Goal: Communication & Community: Answer question/provide support

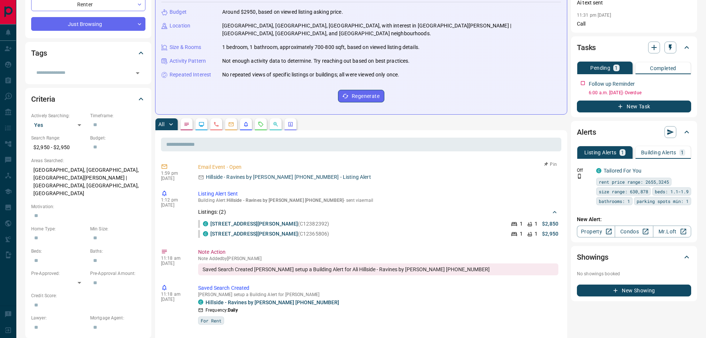
scroll to position [111, 0]
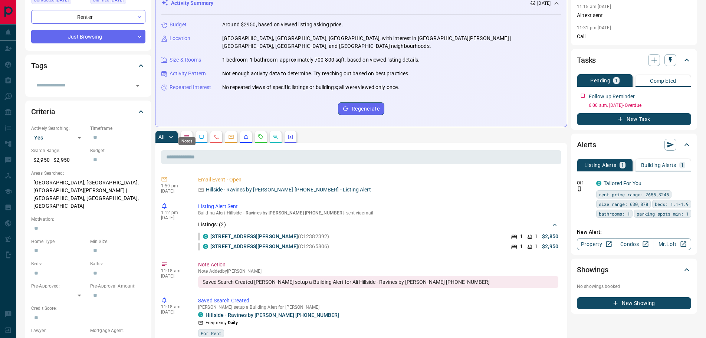
click at [185, 134] on icon "Notes" at bounding box center [187, 137] width 6 height 6
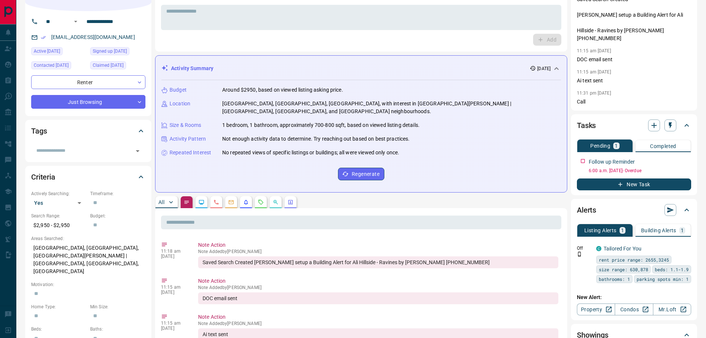
scroll to position [37, 0]
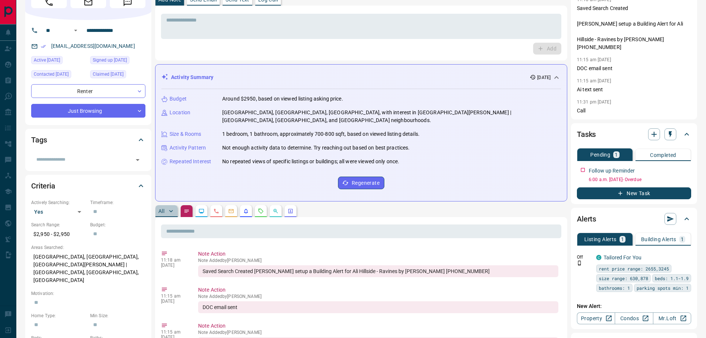
click at [162, 208] on p "All" at bounding box center [161, 210] width 6 height 5
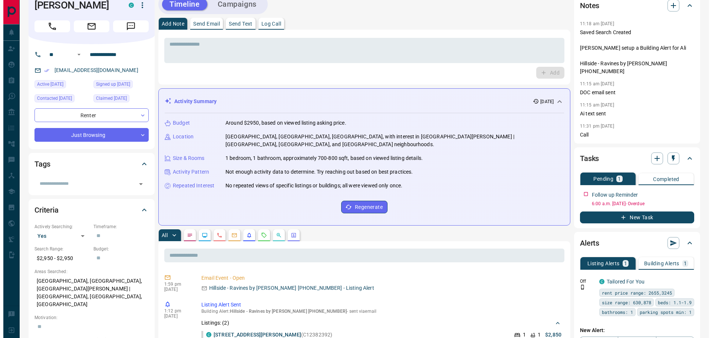
scroll to position [0, 0]
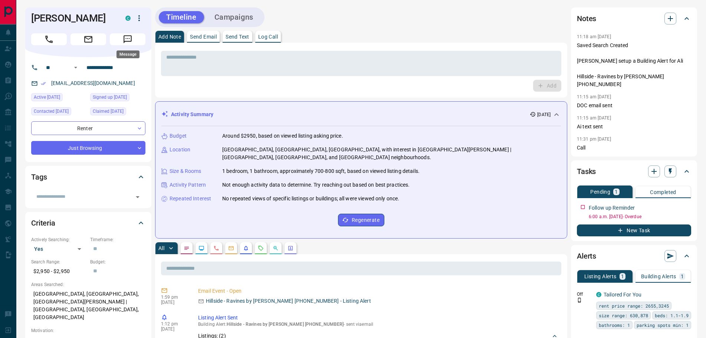
click at [129, 37] on icon "Message" at bounding box center [128, 39] width 10 height 10
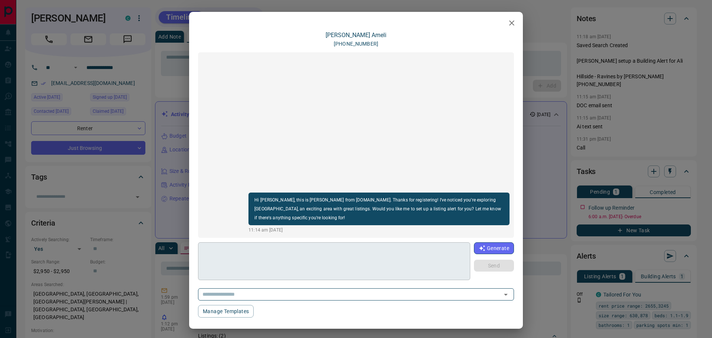
click at [233, 262] on textarea at bounding box center [334, 262] width 262 height 32
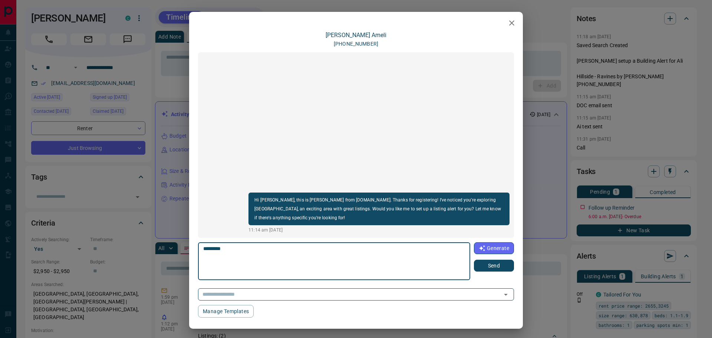
paste textarea "**********"
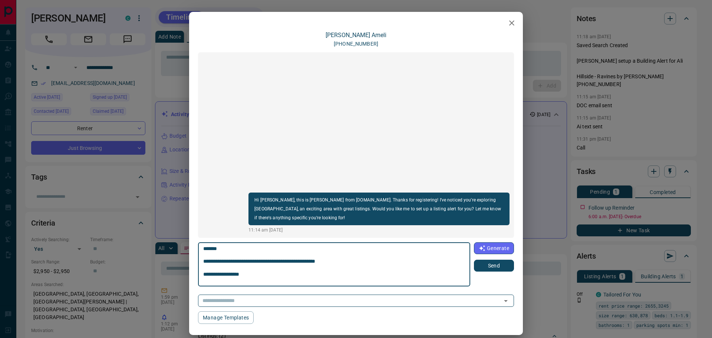
scroll to position [20, 0]
type textarea "**********"
click at [495, 263] on button "Send" at bounding box center [494, 266] width 40 height 12
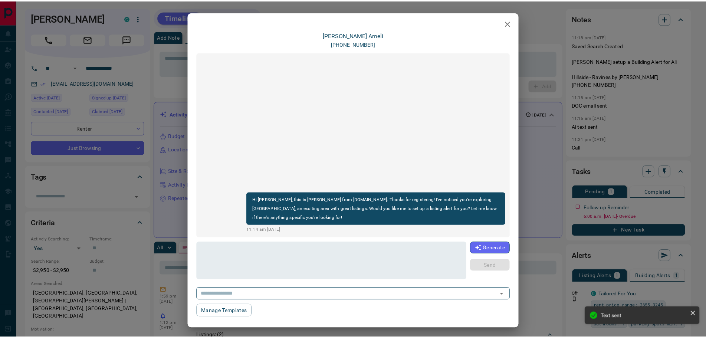
scroll to position [0, 0]
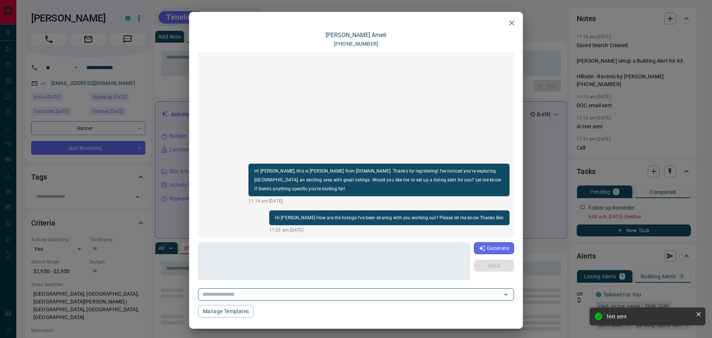
click at [507, 19] on icon "button" at bounding box center [511, 23] width 9 height 9
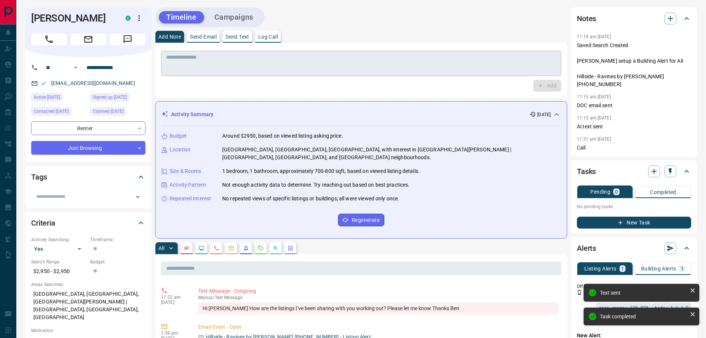
click at [282, 57] on textarea at bounding box center [361, 63] width 390 height 19
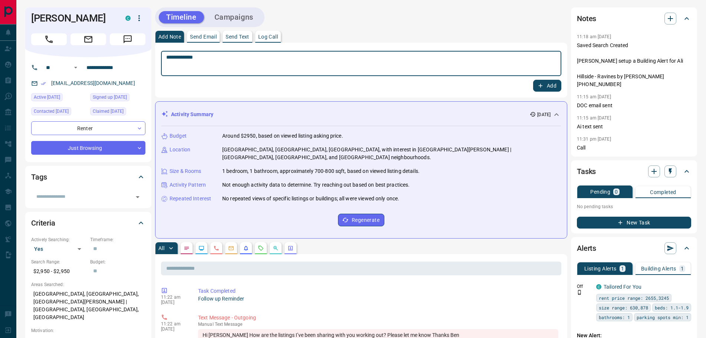
type textarea "**********"
click at [536, 83] on button "Add" at bounding box center [547, 86] width 28 height 12
